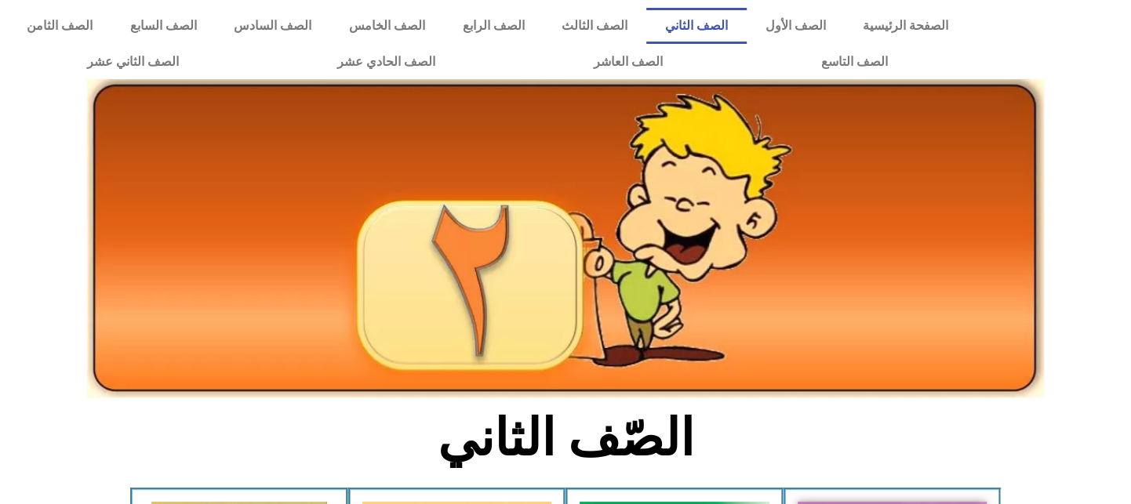
scroll to position [440, 0]
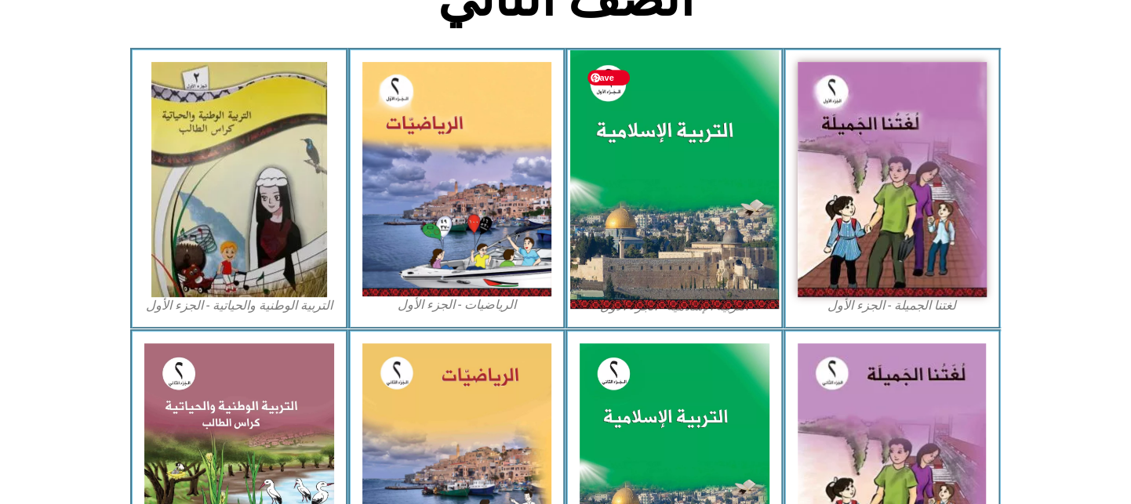
click at [699, 252] on img at bounding box center [674, 180] width 209 height 260
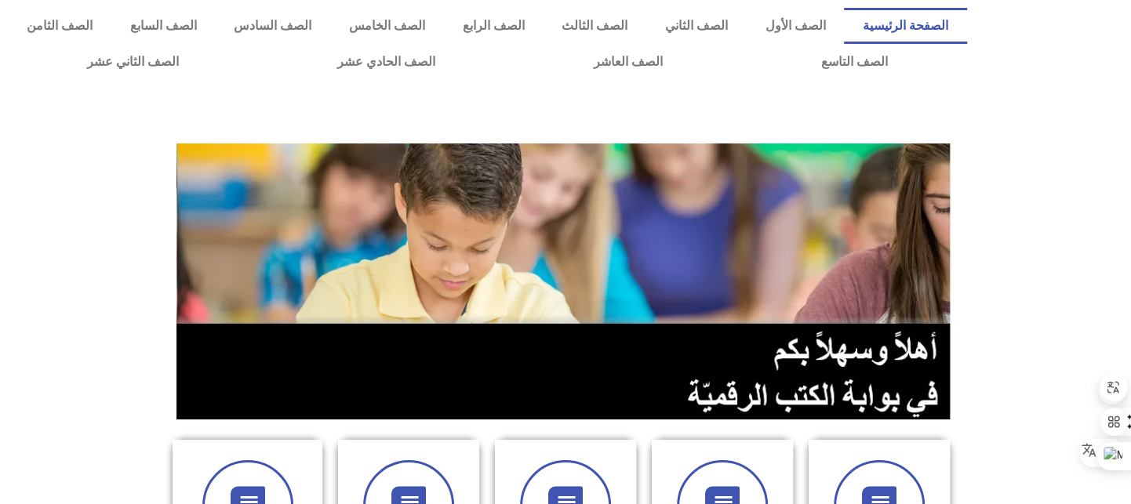
click at [750, 361] on img at bounding box center [565, 281] width 778 height 276
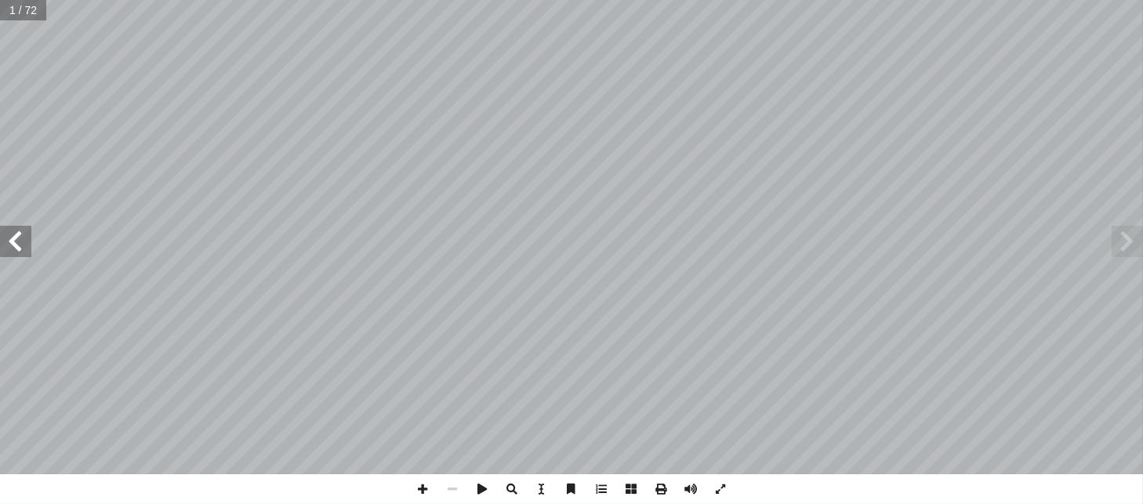
click at [15, 245] on span at bounding box center [15, 241] width 31 height 31
click at [1121, 248] on span at bounding box center [1127, 241] width 31 height 31
click at [1141, 234] on span at bounding box center [1127, 241] width 31 height 31
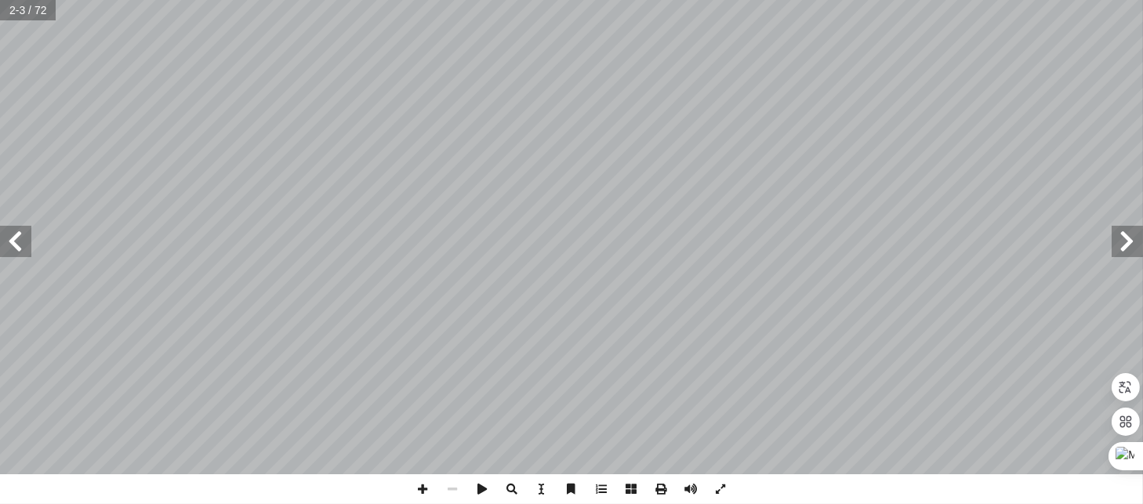
click at [26, 252] on span at bounding box center [15, 241] width 31 height 31
click at [1121, 240] on span at bounding box center [1127, 241] width 31 height 31
click at [13, 234] on span at bounding box center [15, 241] width 31 height 31
